Goal: Find specific page/section: Find specific page/section

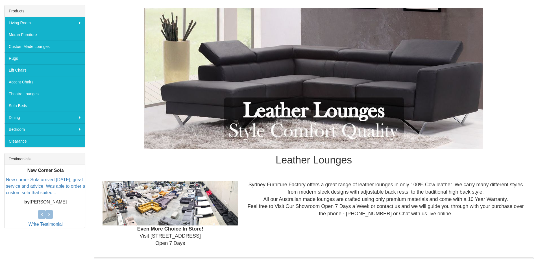
scroll to position [85, 0]
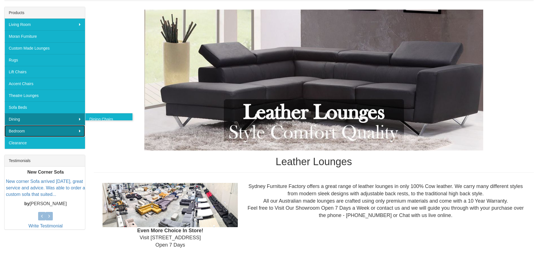
click at [30, 128] on link "Bedroom" at bounding box center [45, 131] width 80 height 12
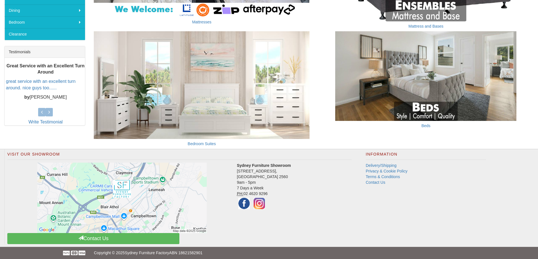
scroll to position [196, 0]
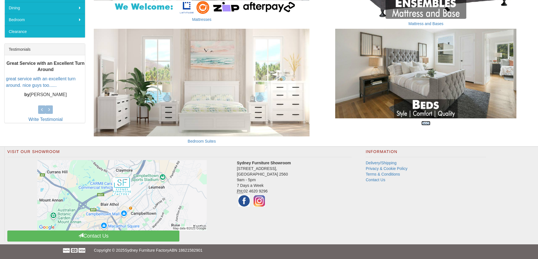
click at [427, 123] on link "Beds" at bounding box center [425, 123] width 9 height 5
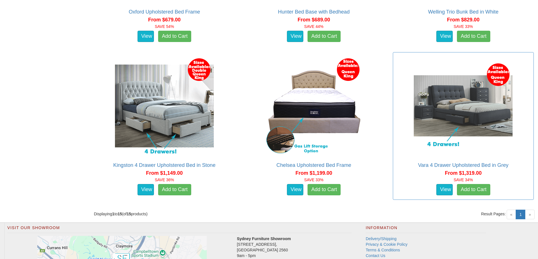
scroll to position [903, 0]
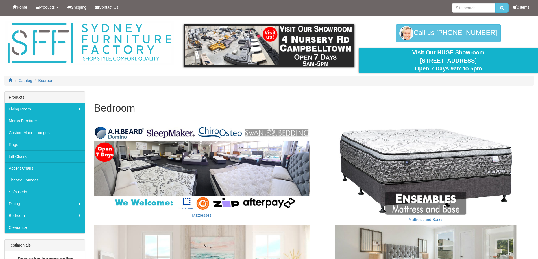
scroll to position [196, 0]
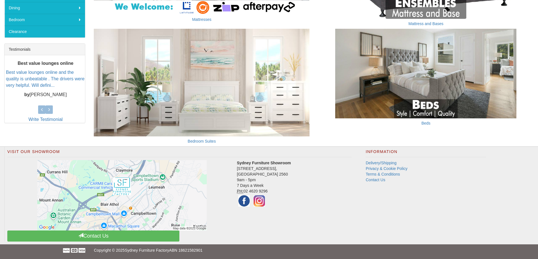
click at [208, 137] on div "Bedroom Suites" at bounding box center [202, 86] width 216 height 115
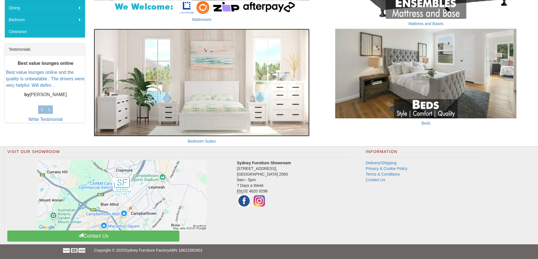
click at [223, 99] on img at bounding box center [202, 83] width 216 height 108
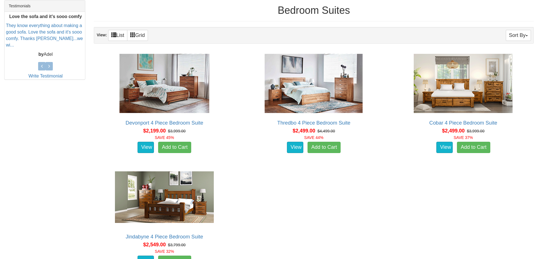
scroll to position [226, 0]
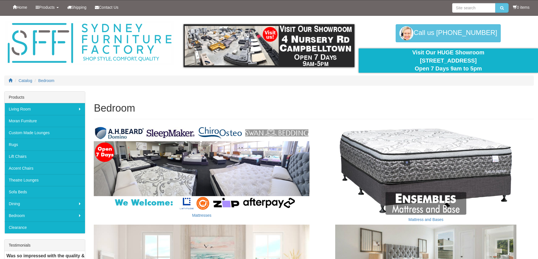
scroll to position [196, 0]
